Goal: Information Seeking & Learning: Understand process/instructions

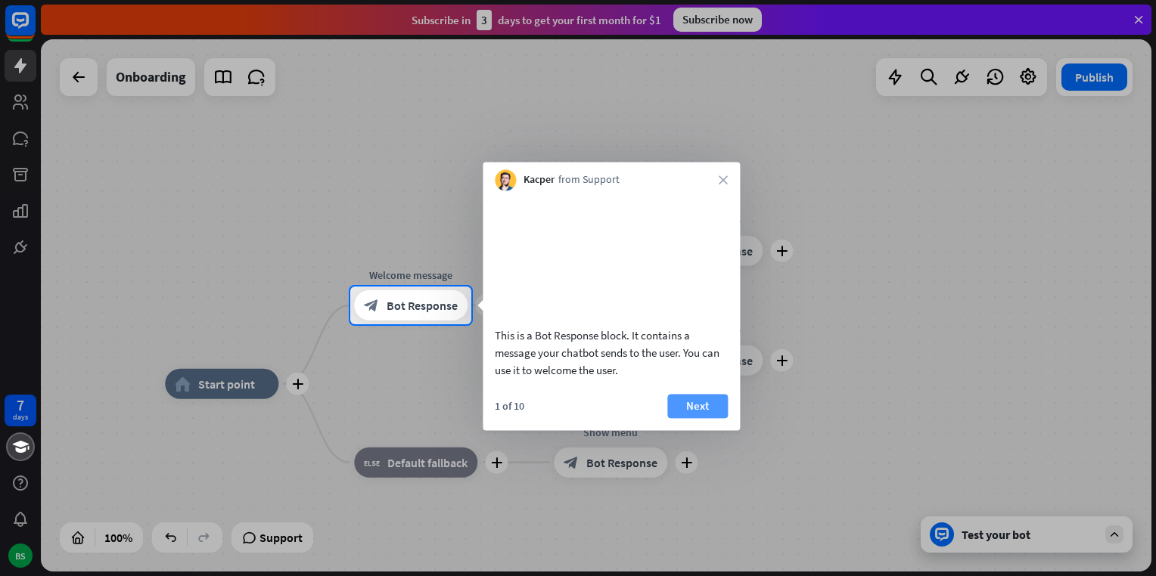
click at [685, 418] on button "Next" at bounding box center [697, 406] width 61 height 24
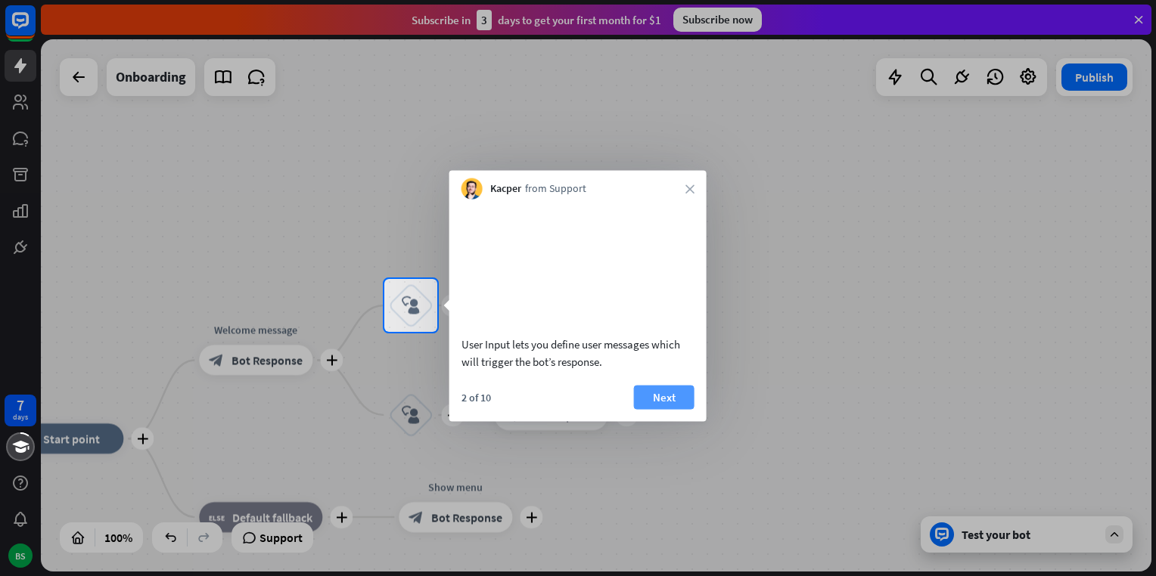
click at [672, 409] on button "Next" at bounding box center [664, 397] width 61 height 24
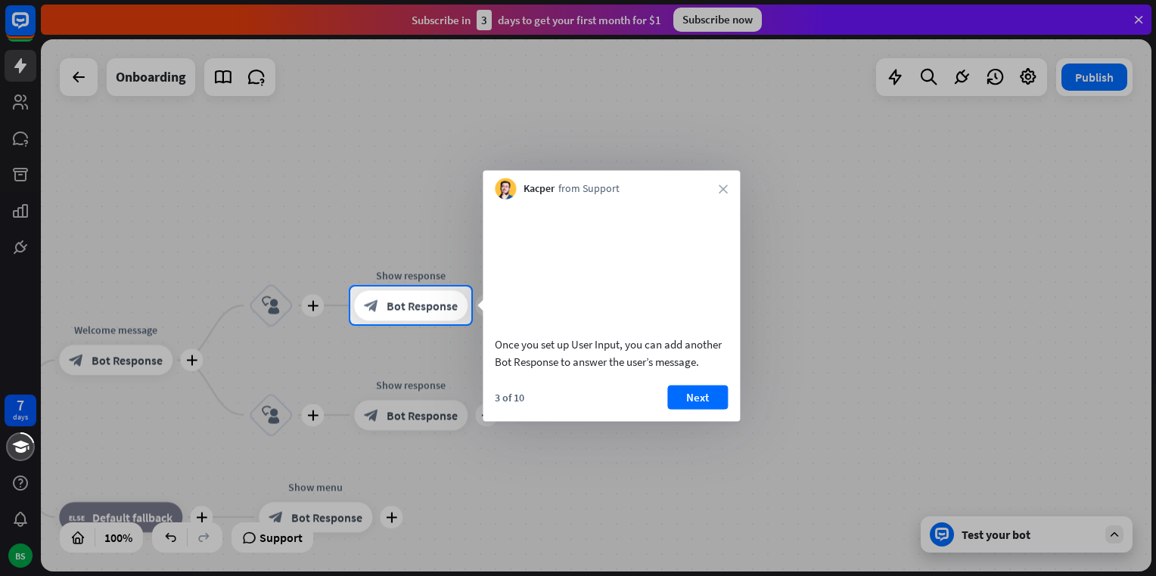
click at [672, 409] on button "Next" at bounding box center [697, 397] width 61 height 24
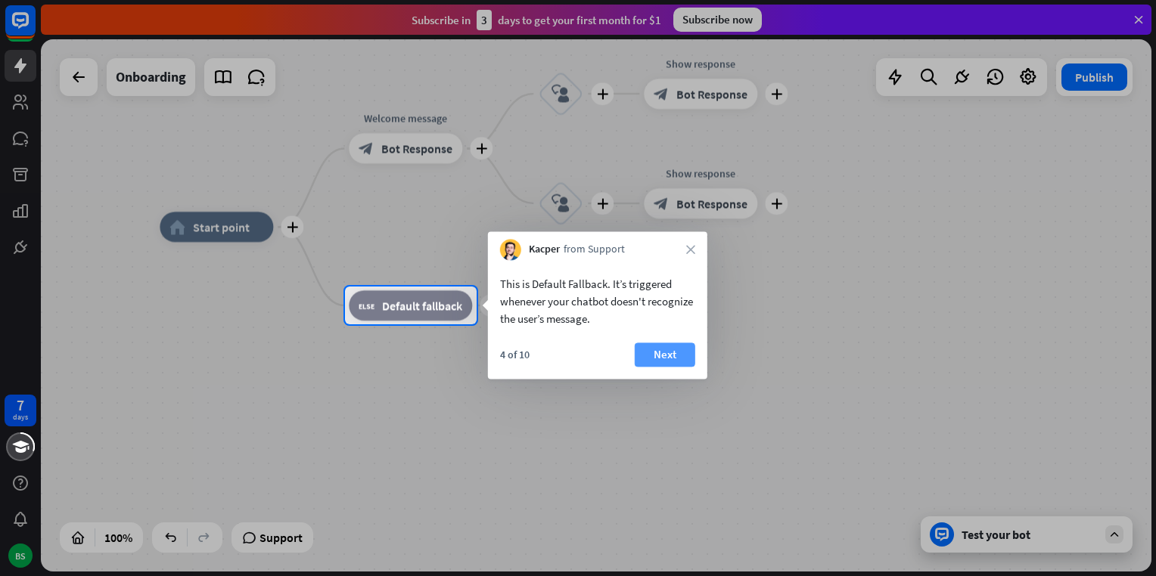
click at [664, 359] on button "Next" at bounding box center [665, 355] width 61 height 24
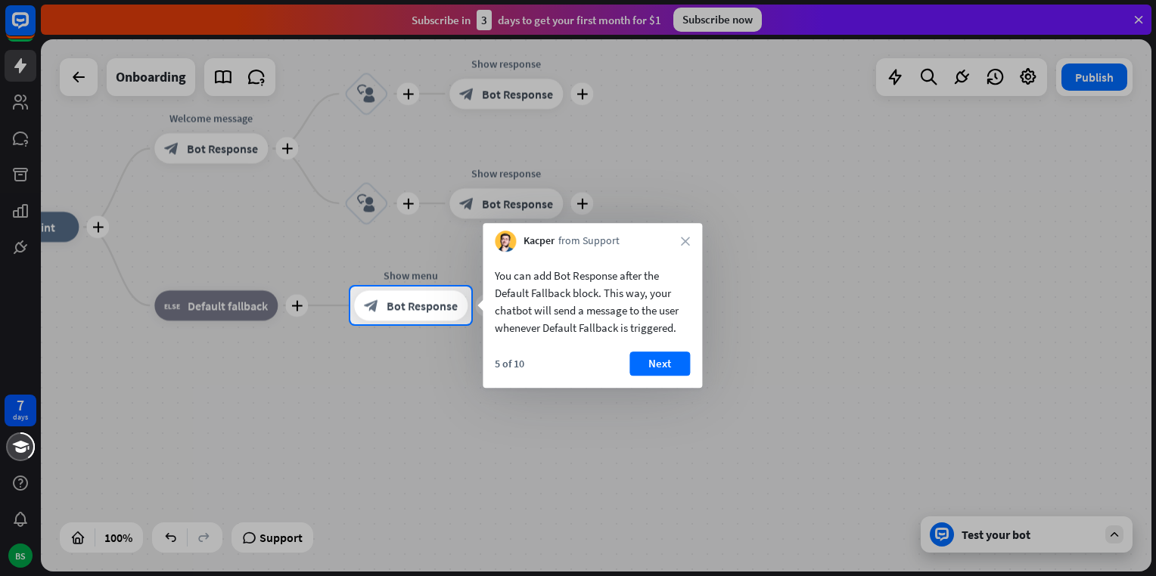
click at [664, 359] on button "Next" at bounding box center [659, 364] width 61 height 24
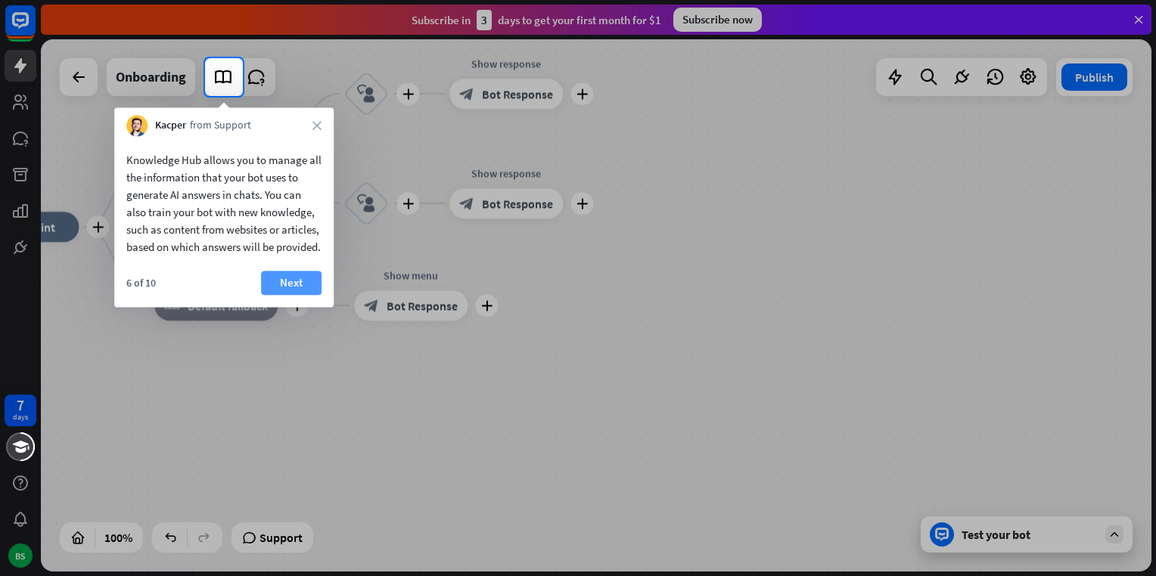
click at [277, 295] on button "Next" at bounding box center [291, 283] width 61 height 24
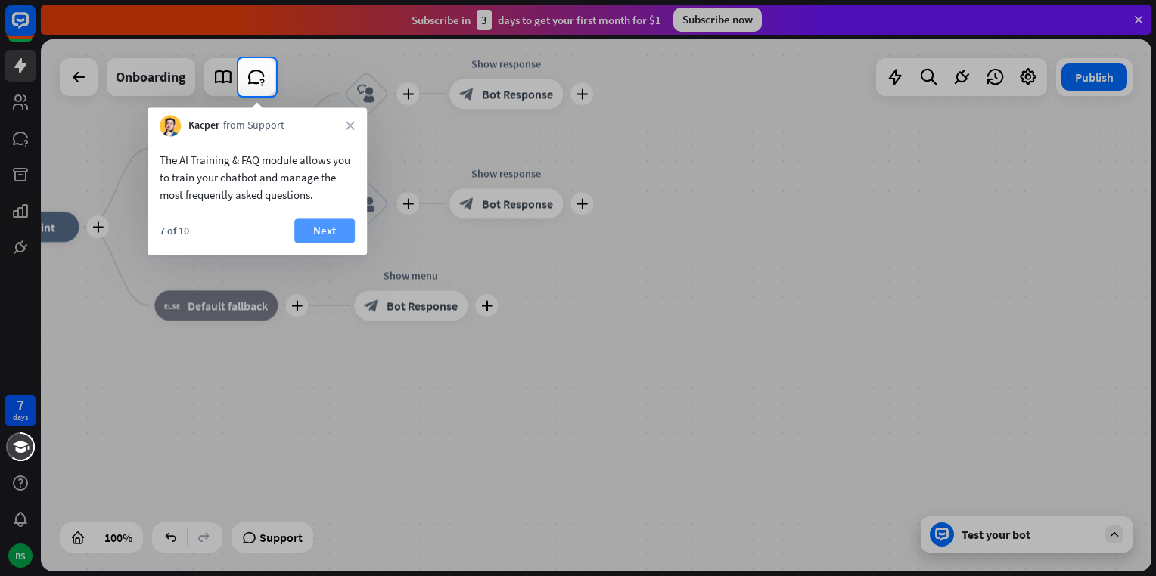
click at [312, 229] on button "Next" at bounding box center [324, 231] width 61 height 24
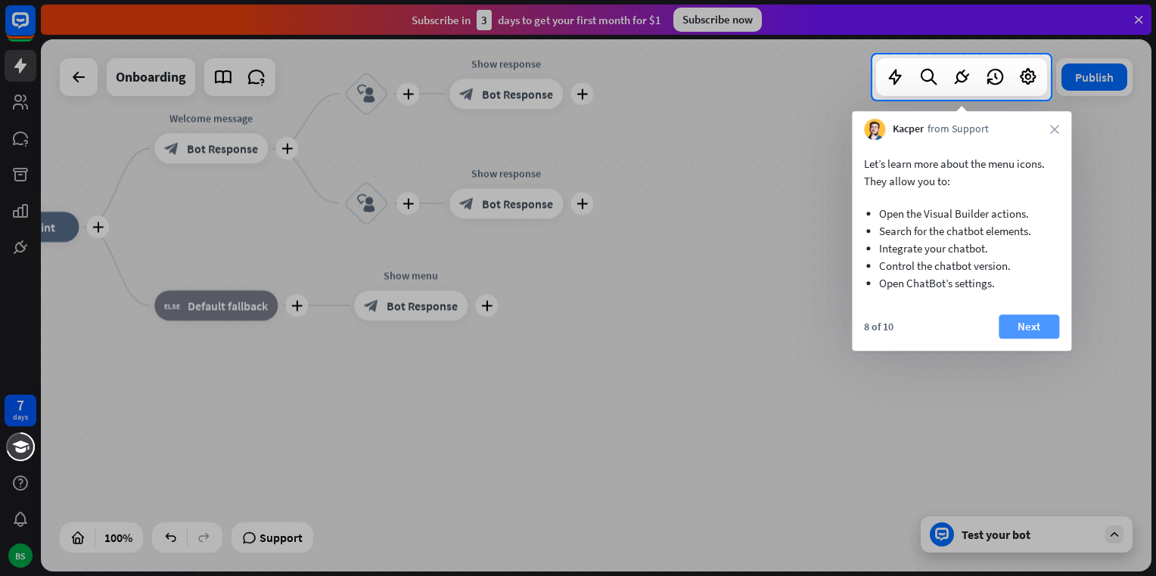
click at [1026, 321] on button "Next" at bounding box center [1028, 327] width 61 height 24
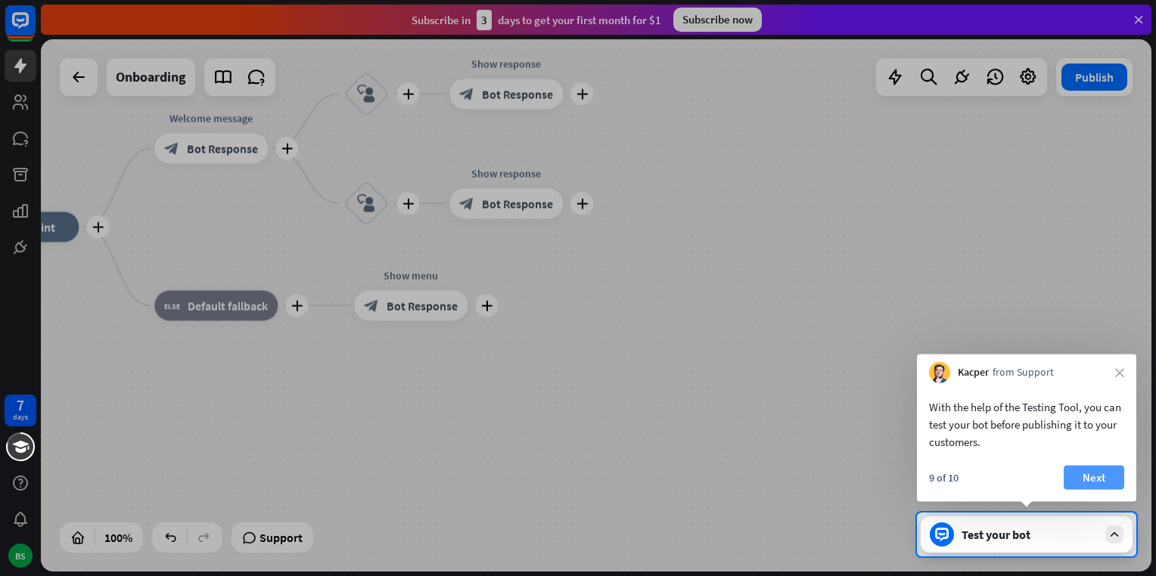
click at [1097, 477] on button "Next" at bounding box center [1094, 478] width 61 height 24
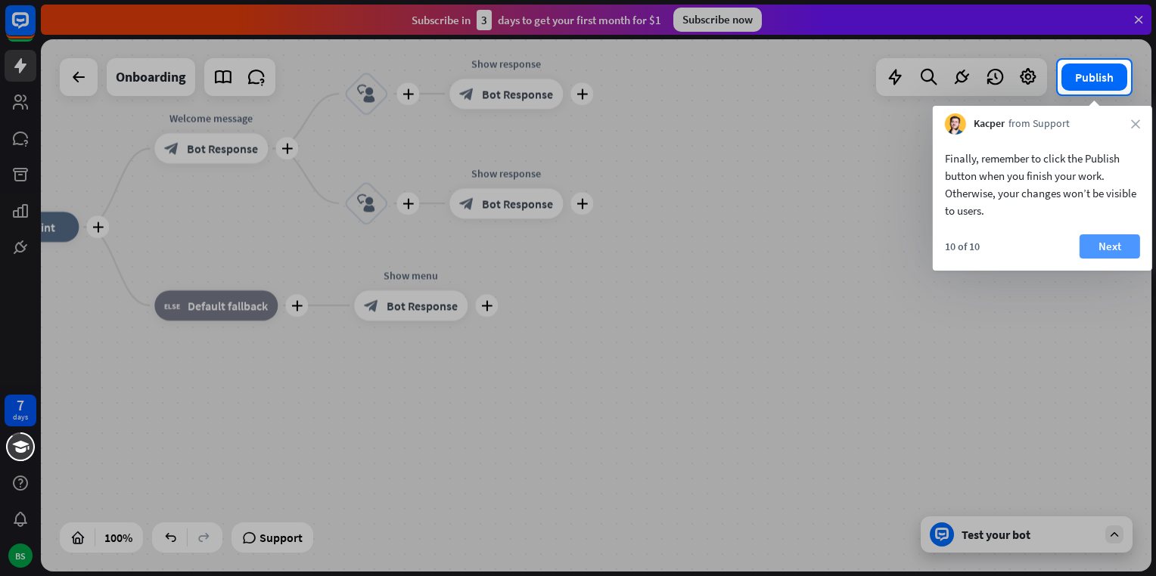
click at [1116, 243] on button "Next" at bounding box center [1109, 246] width 61 height 24
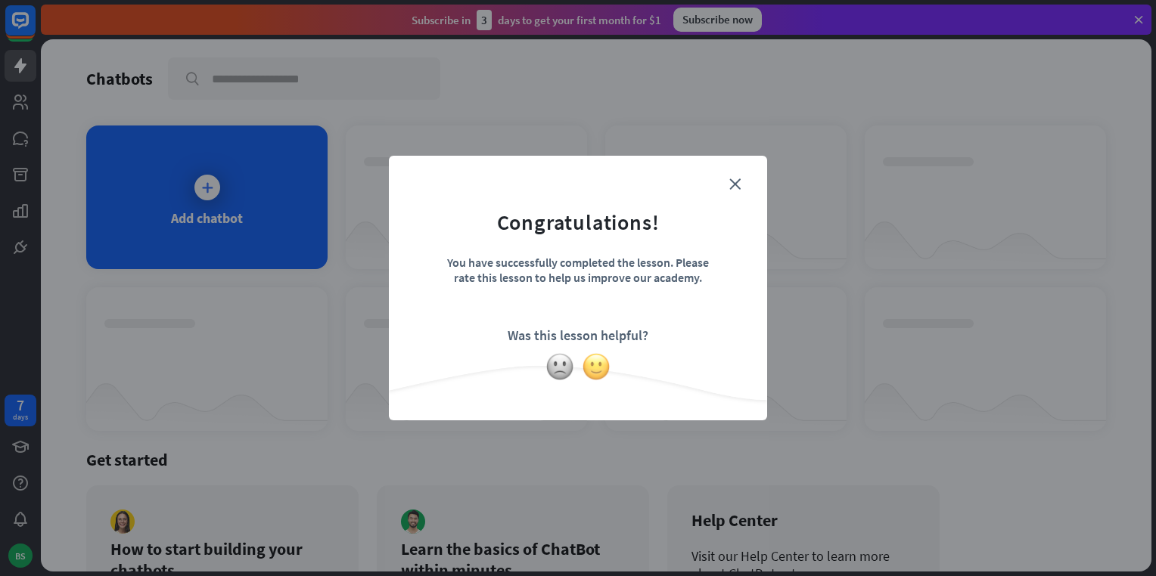
click at [584, 366] on img at bounding box center [596, 366] width 29 height 29
